Goal: Transaction & Acquisition: Purchase product/service

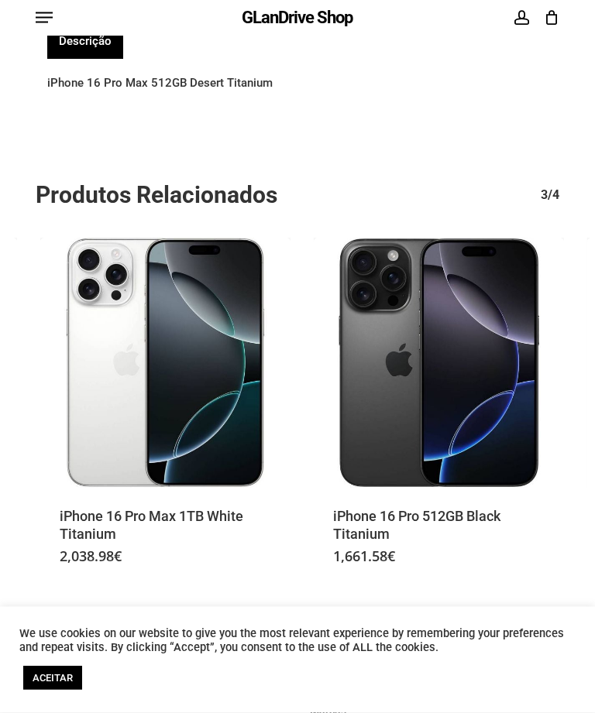
scroll to position [914, 0]
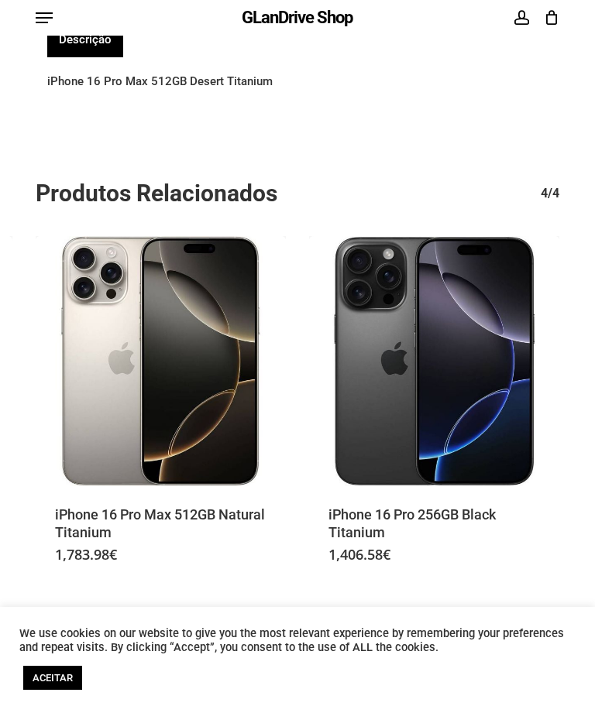
click at [65, 427] on img "iPhone 16 Pro Max 512GB Natural Titanium" at bounding box center [161, 361] width 250 height 250
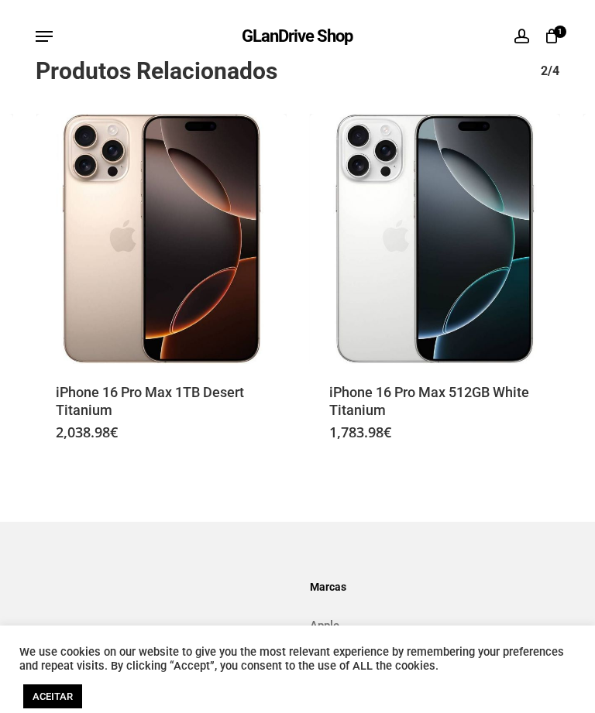
scroll to position [1059, 0]
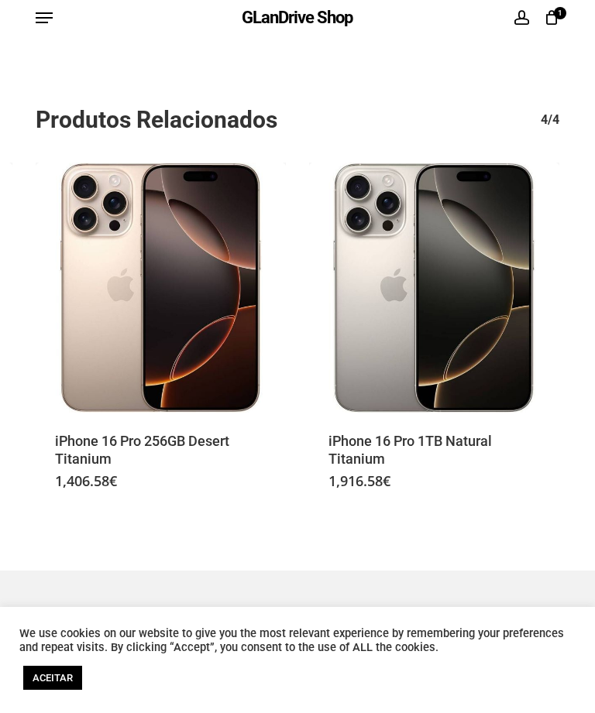
click at [82, 395] on img "iPhone 16 Pro 256GB Desert Titanium" at bounding box center [161, 288] width 250 height 250
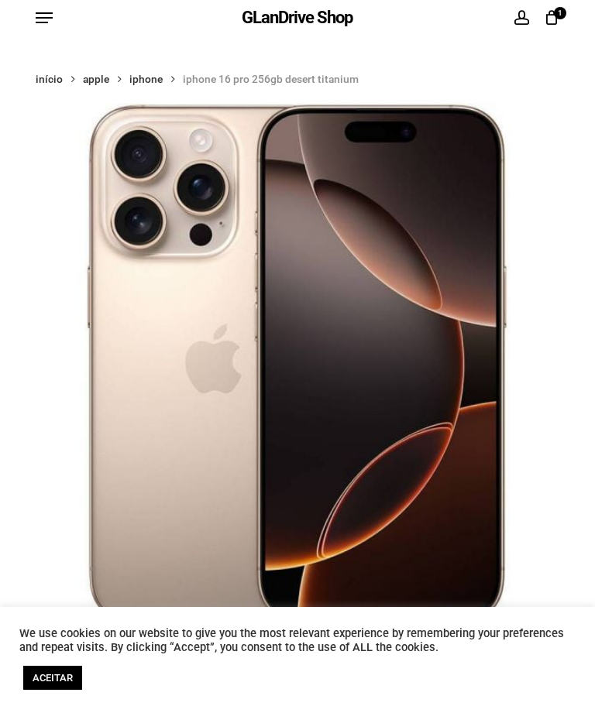
click at [554, 16] on span "1" at bounding box center [560, 13] width 12 height 12
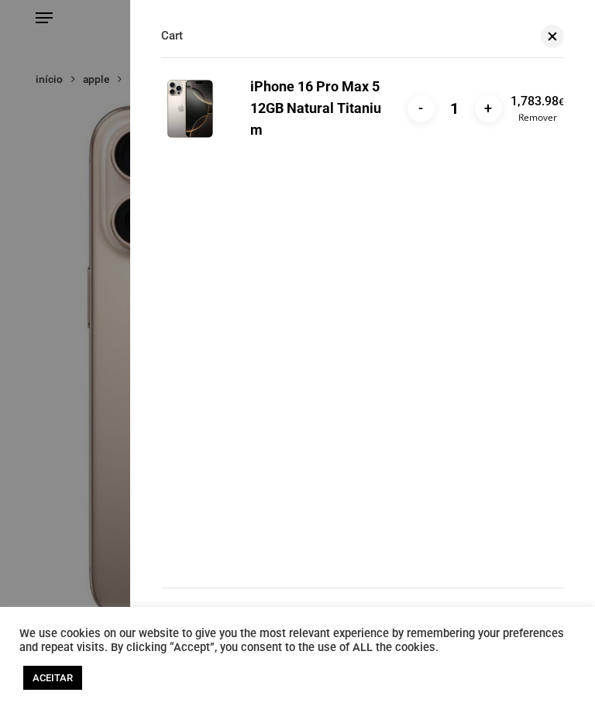
click at [556, 118] on link "Remover" at bounding box center [536, 117] width 53 height 9
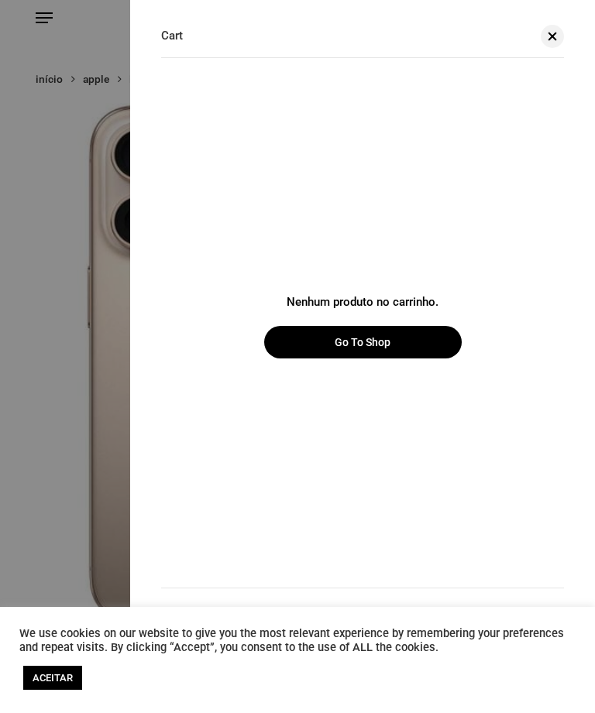
click at [560, 41] on link "Close Cart" at bounding box center [552, 36] width 23 height 11
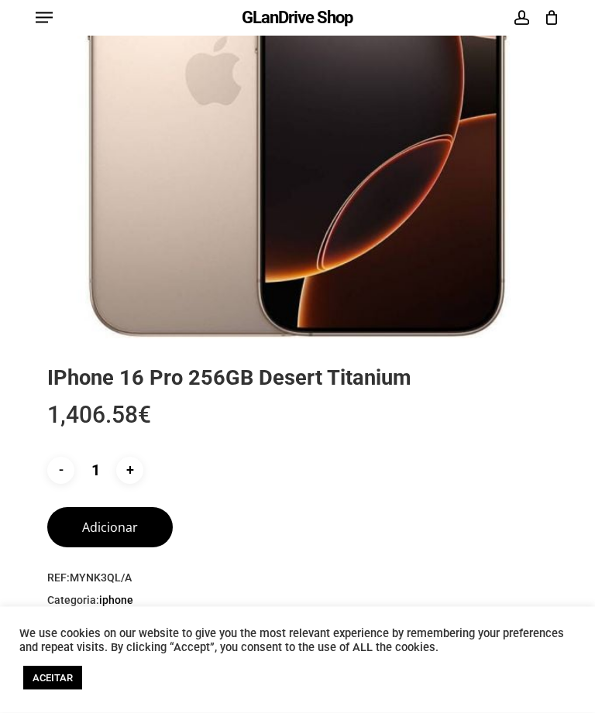
scroll to position [288, 0]
click at [78, 528] on button "Adicionar" at bounding box center [109, 527] width 125 height 40
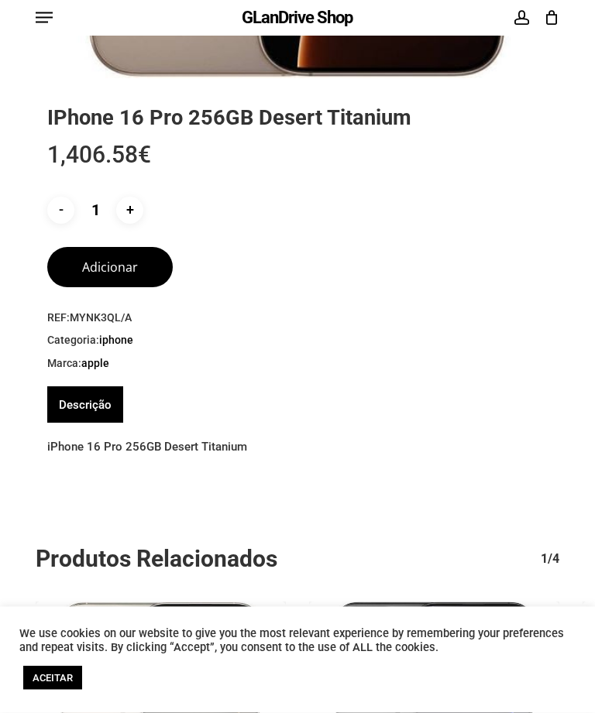
scroll to position [377, 0]
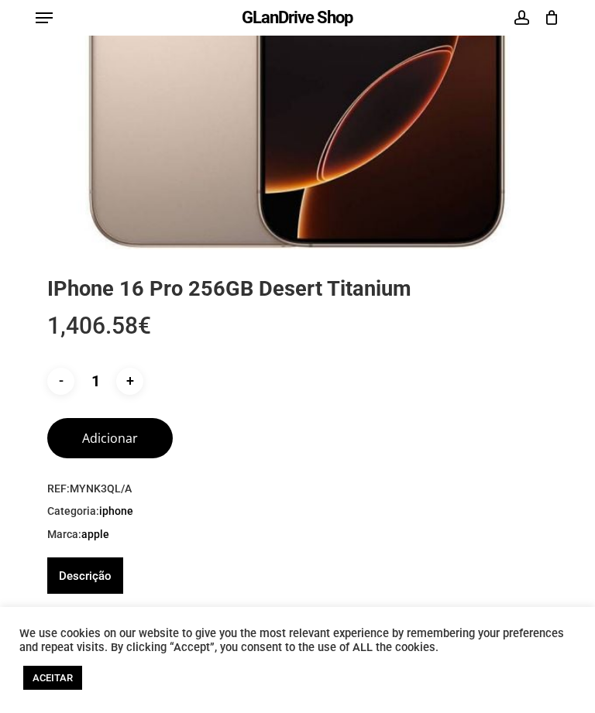
click at [73, 449] on button "Adicionar" at bounding box center [109, 438] width 125 height 40
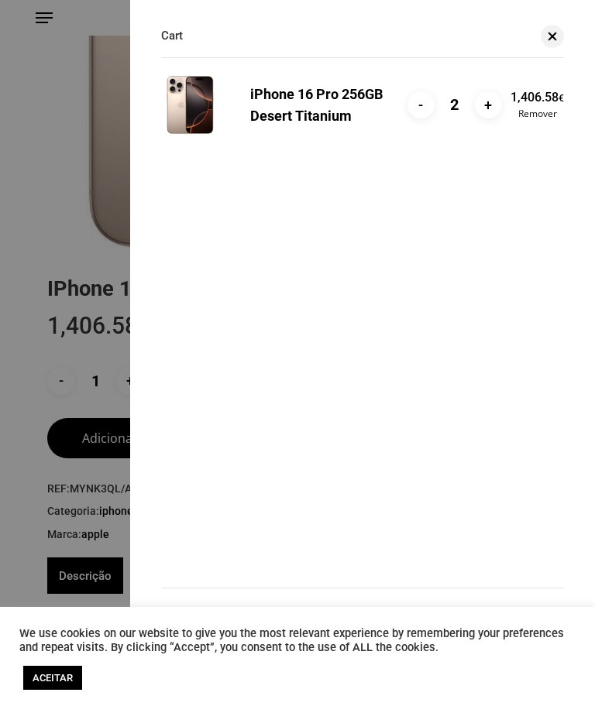
click at [420, 105] on input "-" at bounding box center [420, 104] width 27 height 27
type input "1"
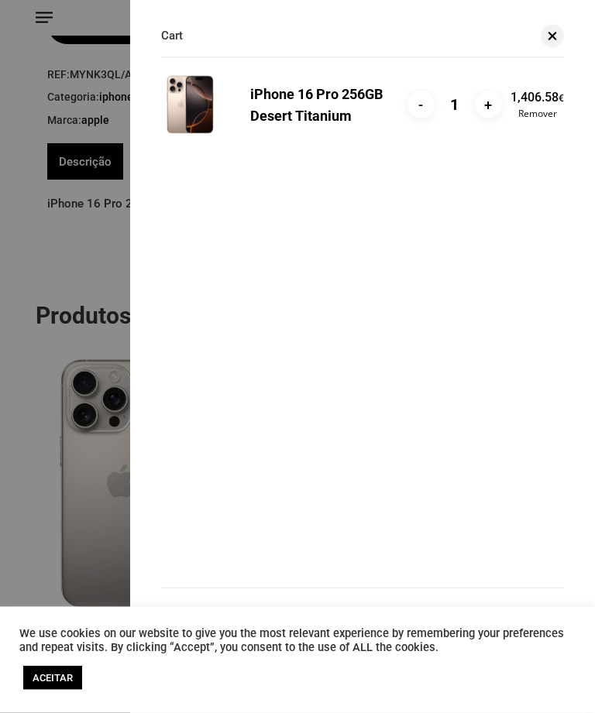
scroll to position [793, 0]
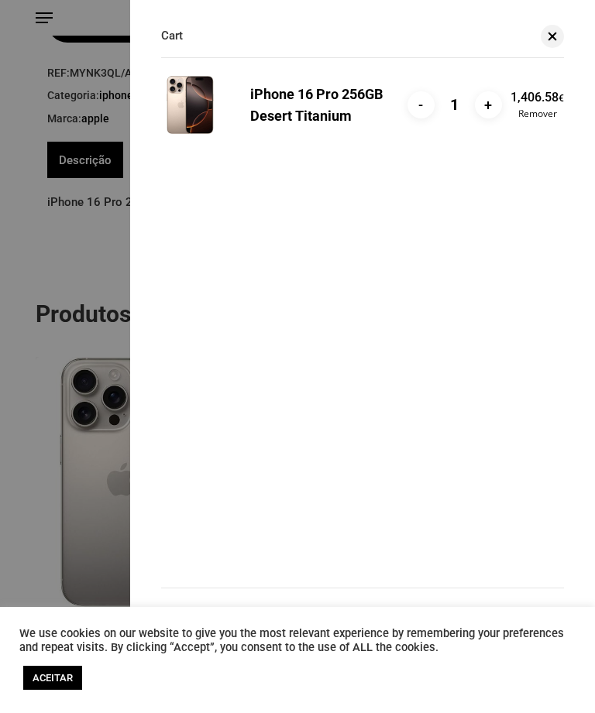
click at [46, 690] on link "ACEITAR" at bounding box center [52, 678] width 59 height 24
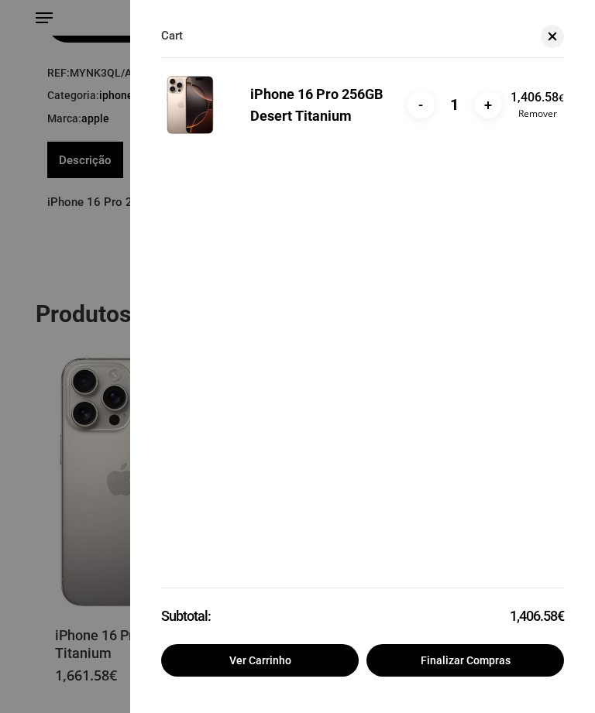
click at [484, 677] on link "Finalizar compras" at bounding box center [464, 660] width 197 height 33
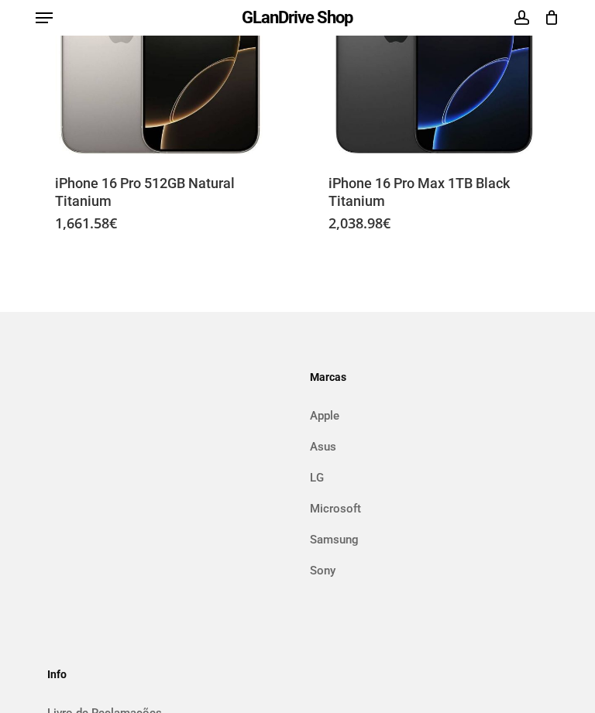
scroll to position [840, 0]
